Goal: Transaction & Acquisition: Register for event/course

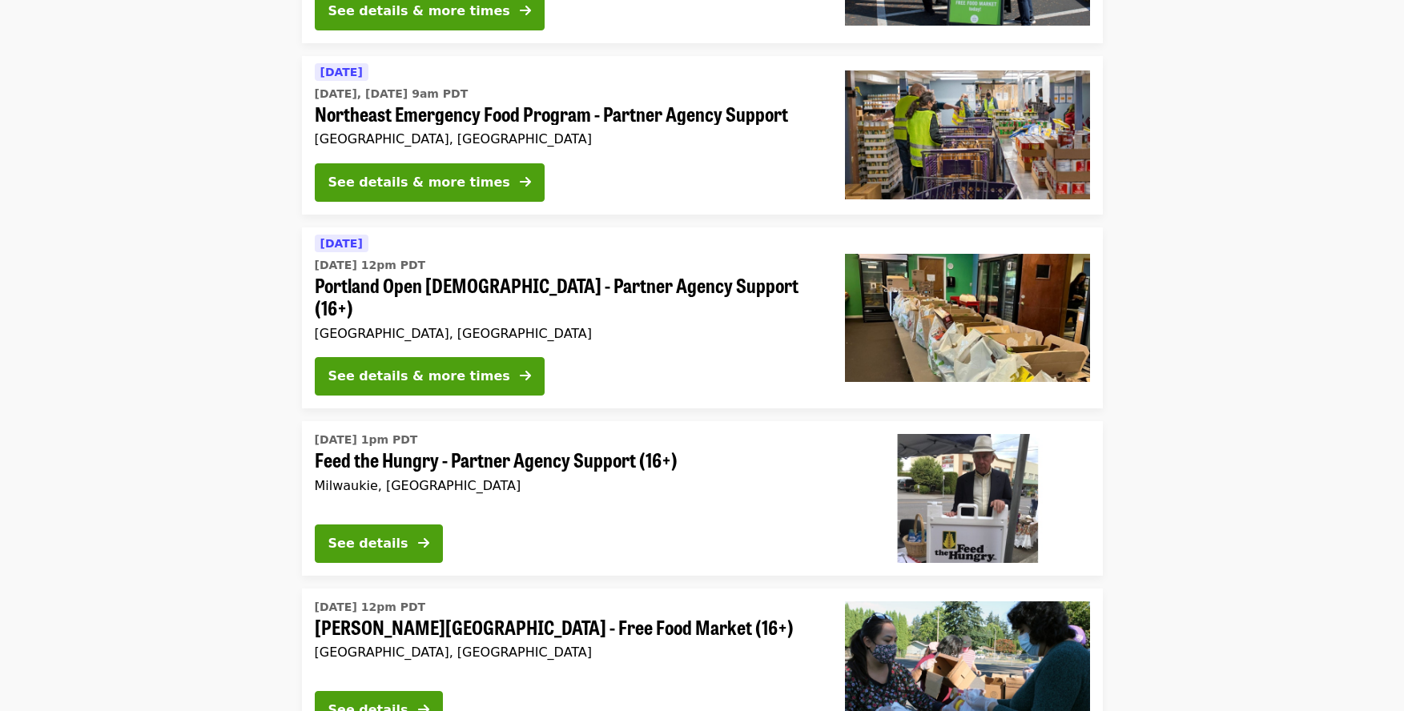
scroll to position [304, 0]
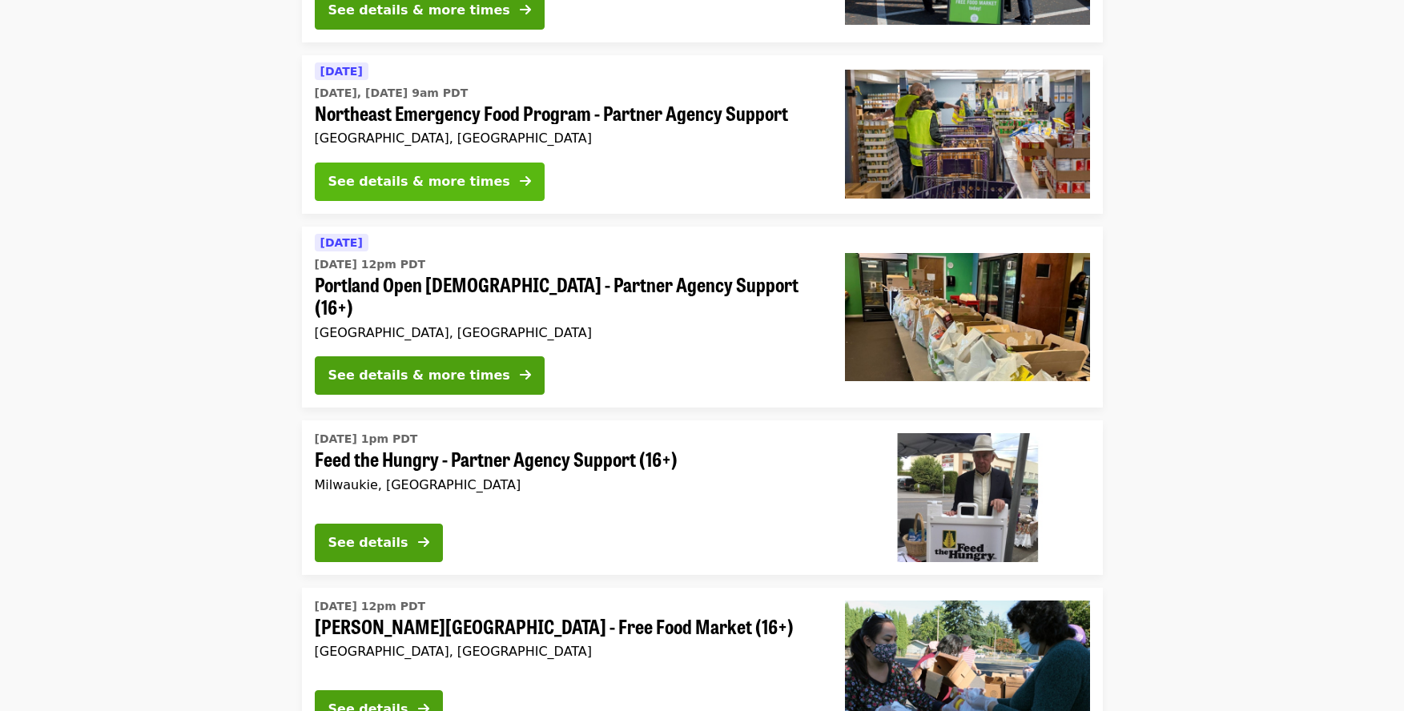
click at [436, 188] on div "See details & more times" at bounding box center [419, 181] width 182 height 19
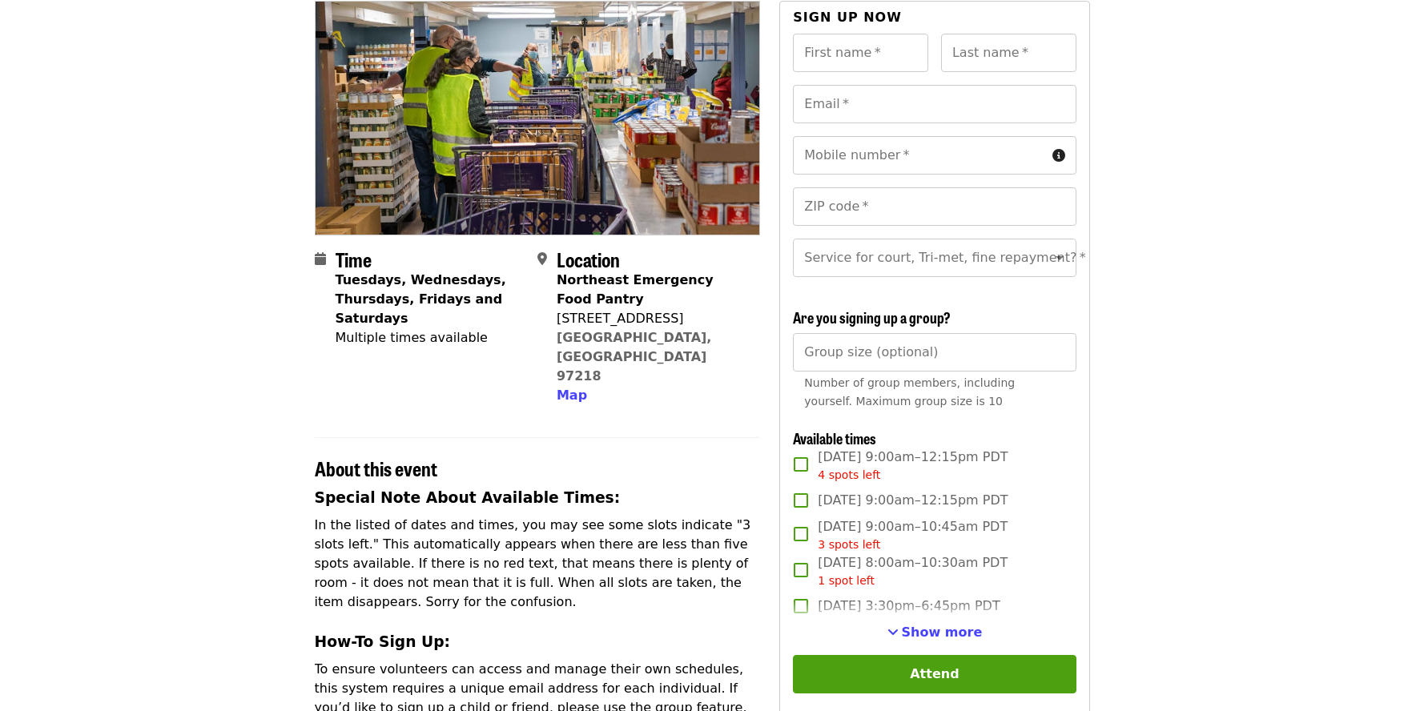
scroll to position [151, 0]
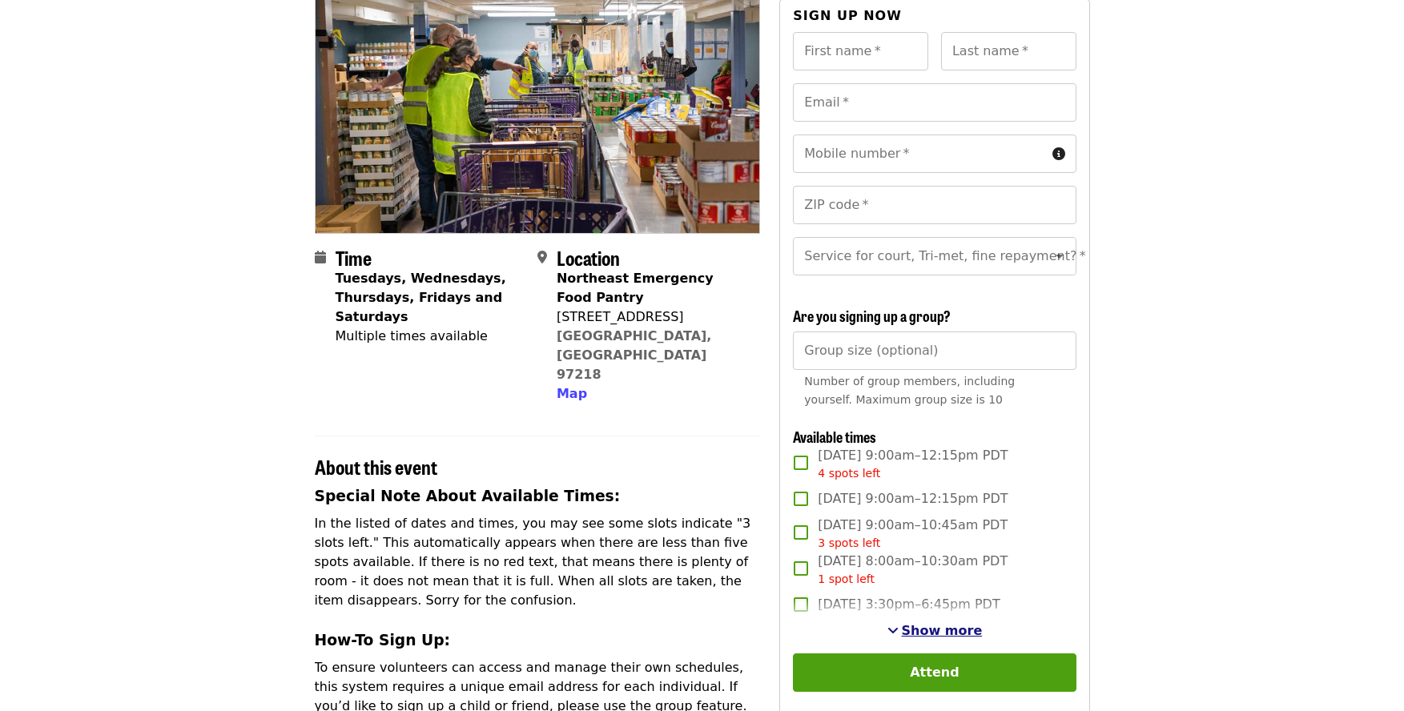
click at [928, 626] on span "Show more" at bounding box center [942, 630] width 81 height 15
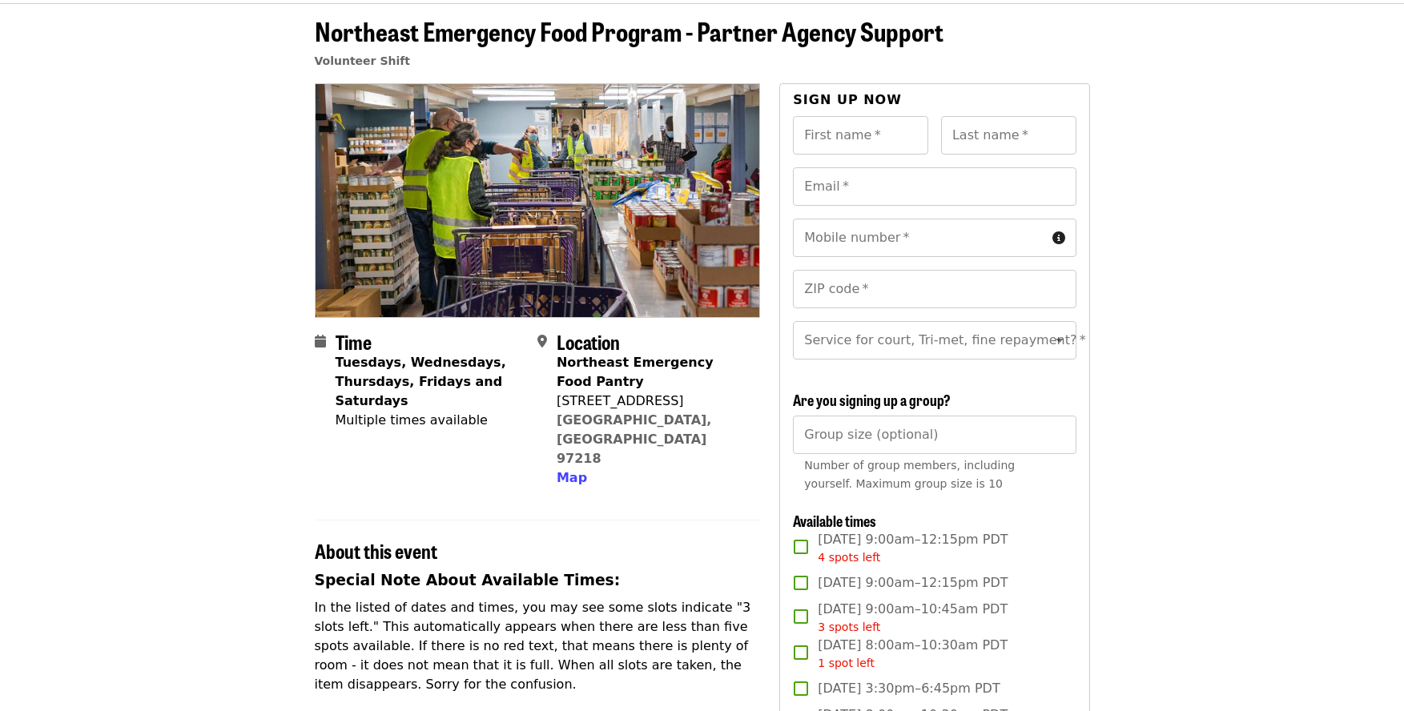
scroll to position [0, 0]
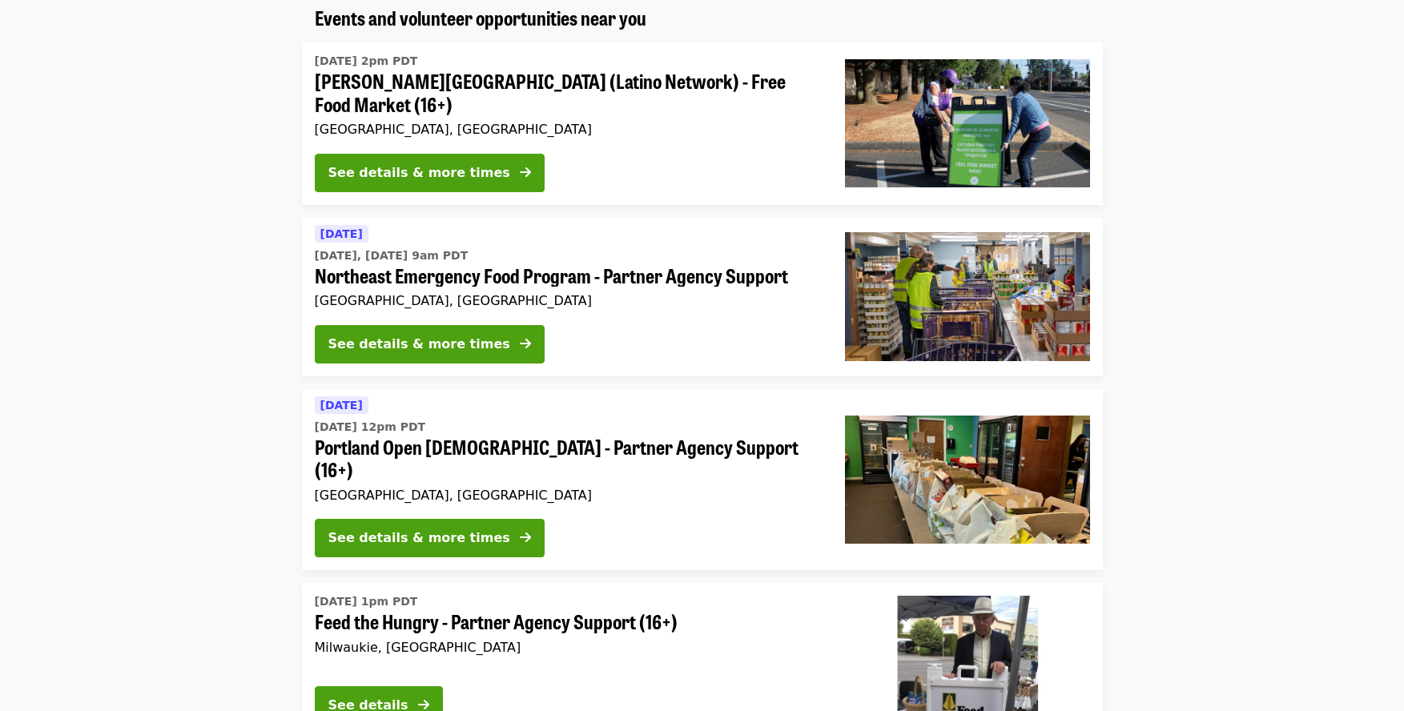
scroll to position [143, 0]
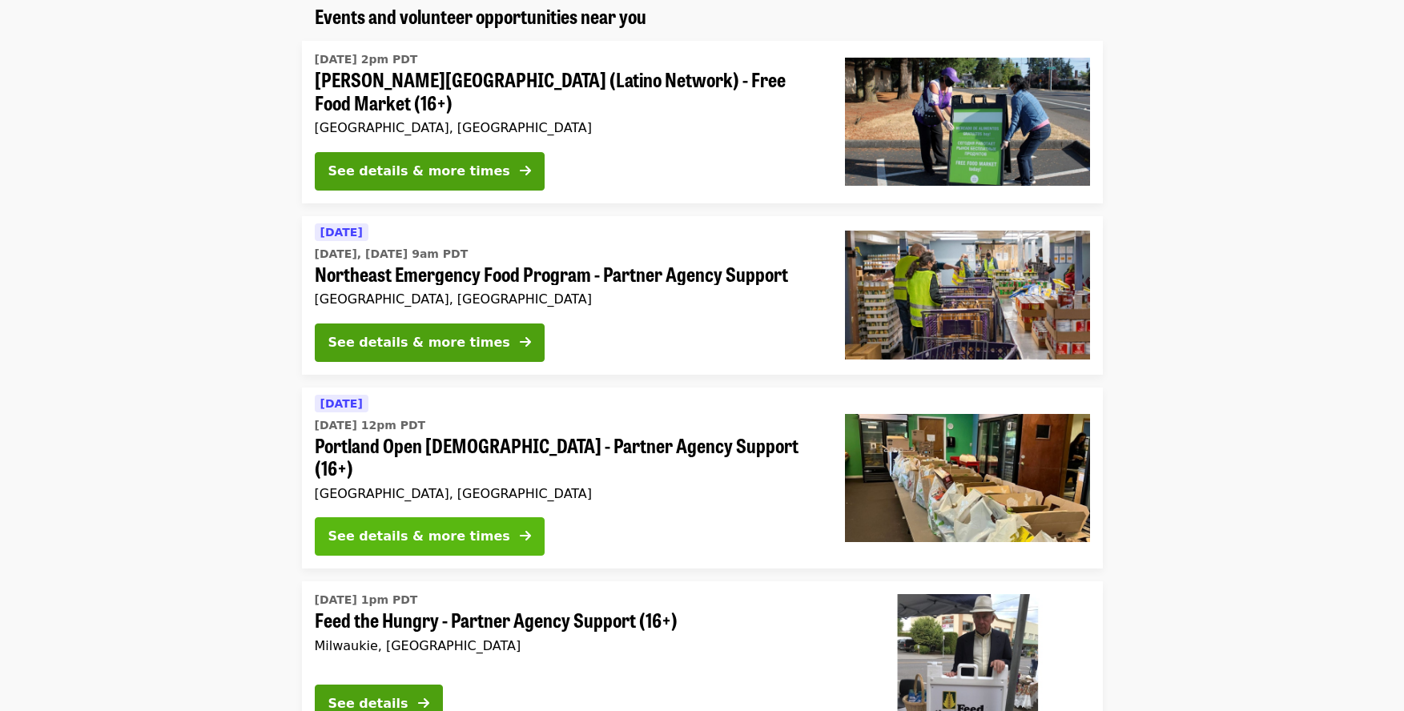
click at [431, 527] on div "See details & more times" at bounding box center [419, 536] width 182 height 19
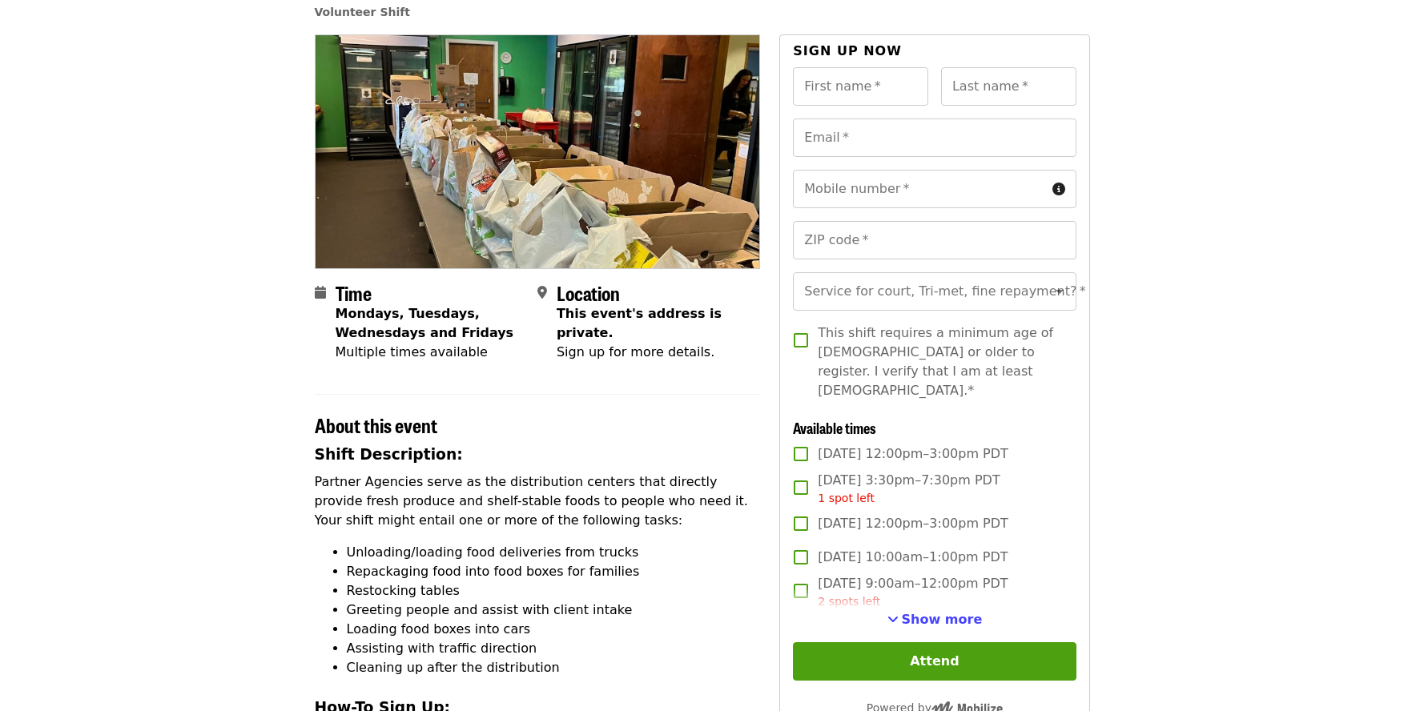
scroll to position [122, 0]
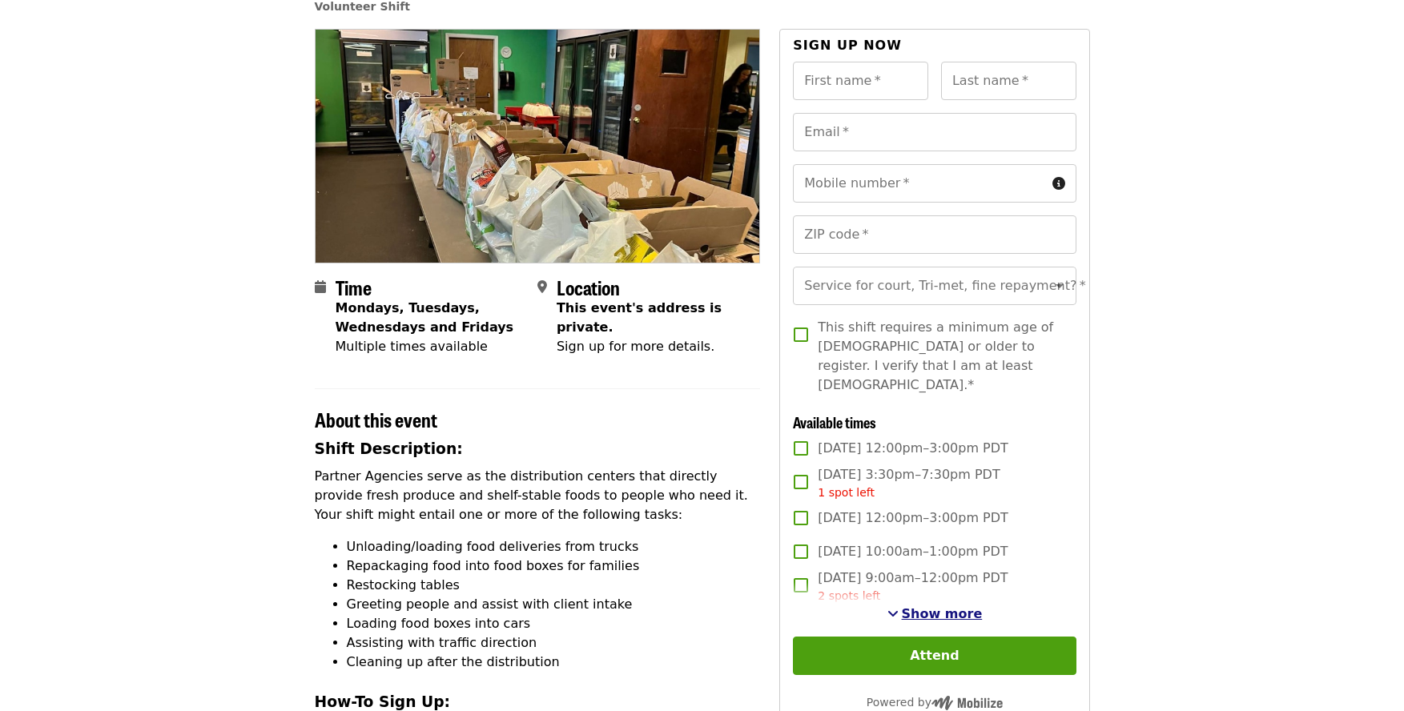
click at [952, 606] on span "Show more" at bounding box center [942, 613] width 81 height 15
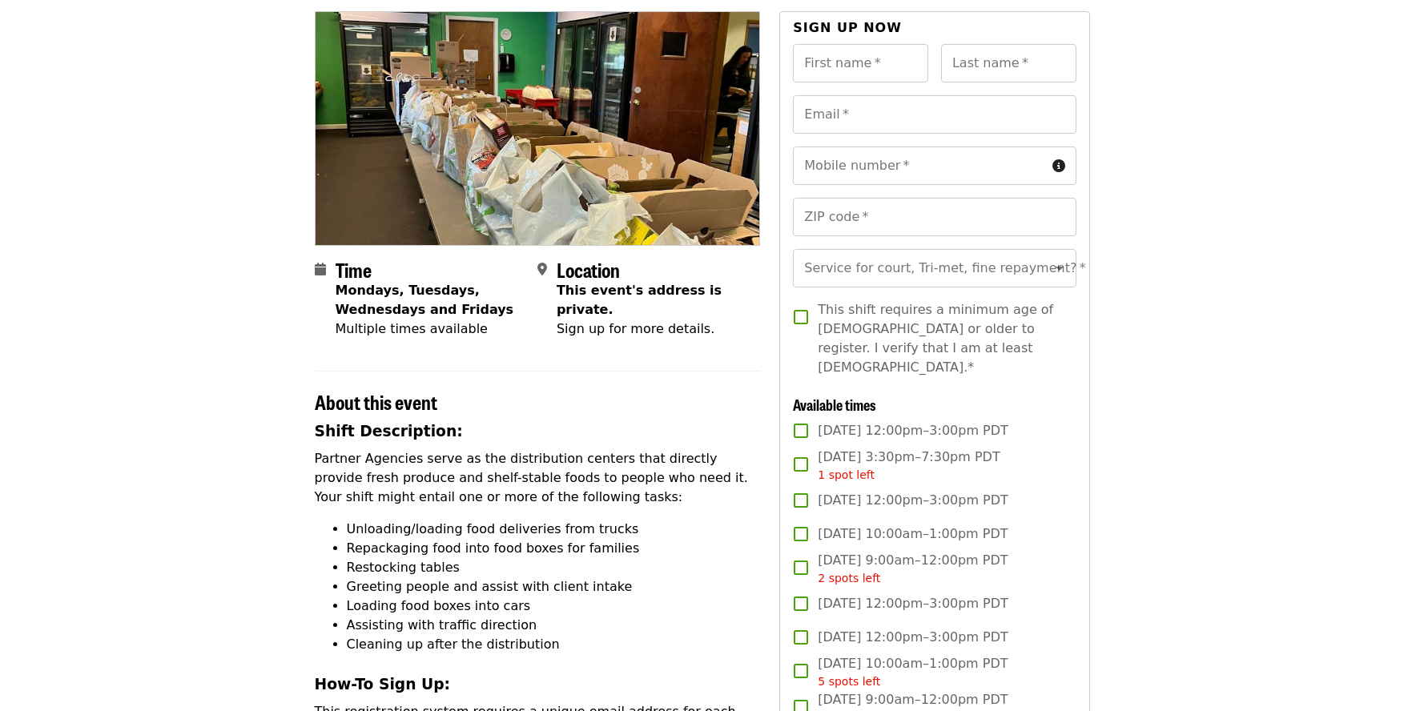
scroll to position [0, 0]
